Goal: Task Accomplishment & Management: Complete application form

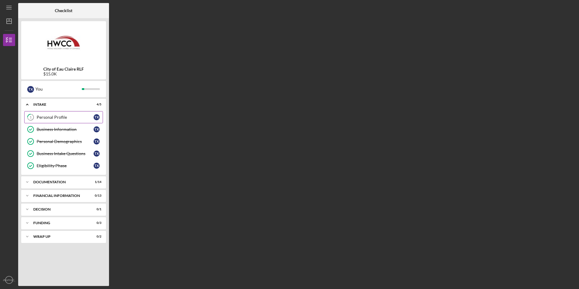
click at [72, 117] on div "Personal Profile" at bounding box center [65, 117] width 57 height 5
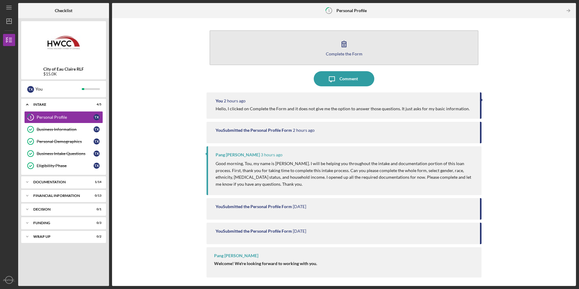
click at [345, 54] on div "Complete the Form" at bounding box center [344, 54] width 37 height 5
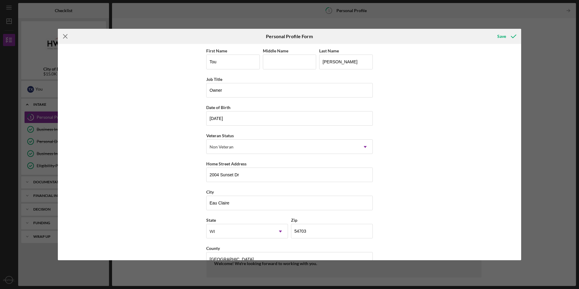
click at [67, 37] on icon "Icon/Menu Close" at bounding box center [65, 36] width 15 height 15
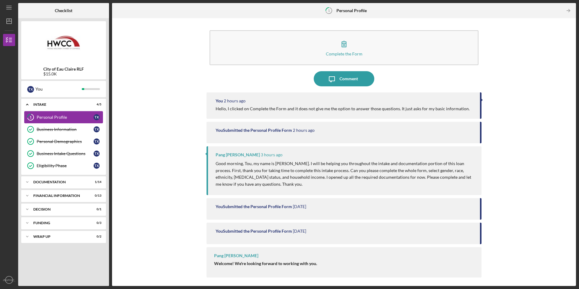
click at [47, 117] on div "Personal Profile" at bounding box center [65, 117] width 57 height 5
click at [569, 9] on polyline "button" at bounding box center [570, 10] width 2 height 3
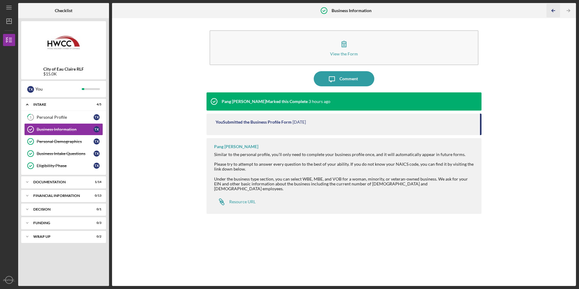
click at [555, 12] on icon "Icon/Table Pagination Arrow" at bounding box center [554, 11] width 14 height 14
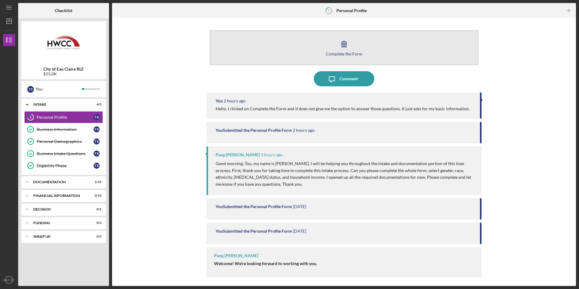
click at [344, 52] on div "Complete the Form" at bounding box center [344, 54] width 37 height 5
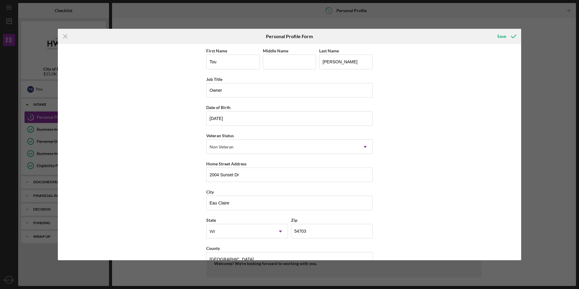
scroll to position [15, 0]
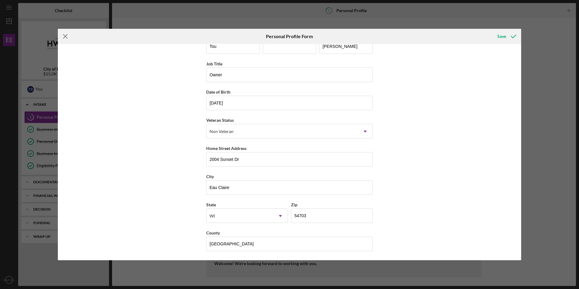
click at [66, 36] on icon "Icon/Menu Close" at bounding box center [65, 36] width 15 height 15
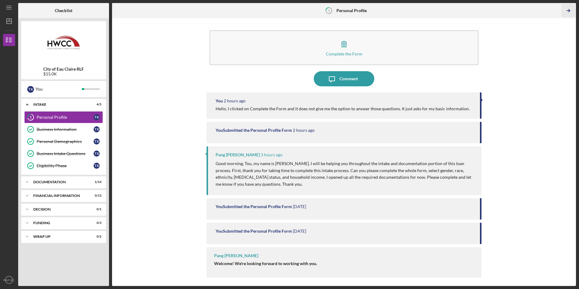
click at [568, 8] on icon "Icon/Table Pagination Arrow" at bounding box center [569, 11] width 14 height 14
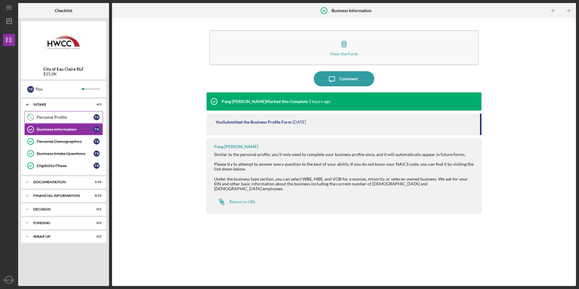
click at [49, 116] on div "Personal Profile" at bounding box center [65, 117] width 57 height 5
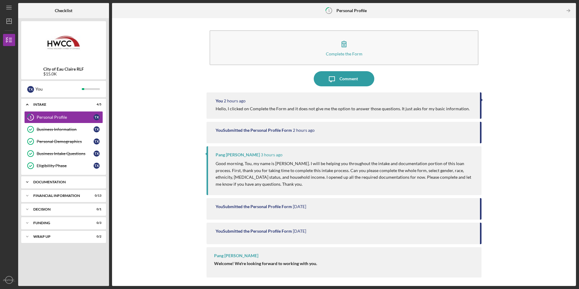
click at [26, 183] on icon "Icon/Expander" at bounding box center [27, 182] width 12 height 12
